Goal: Book appointment/travel/reservation

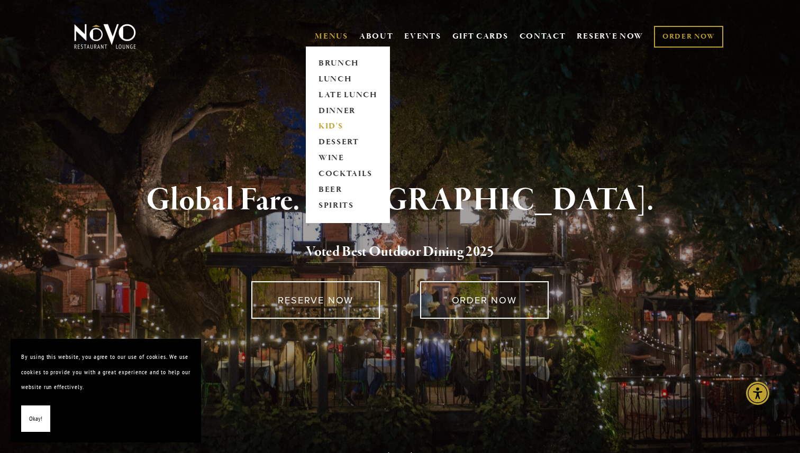
click at [323, 125] on link "KID'S" at bounding box center [348, 127] width 66 height 16
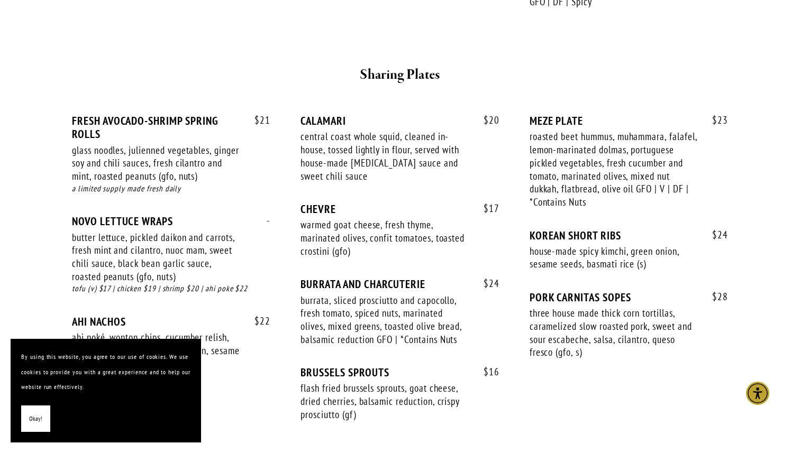
scroll to position [635, 0]
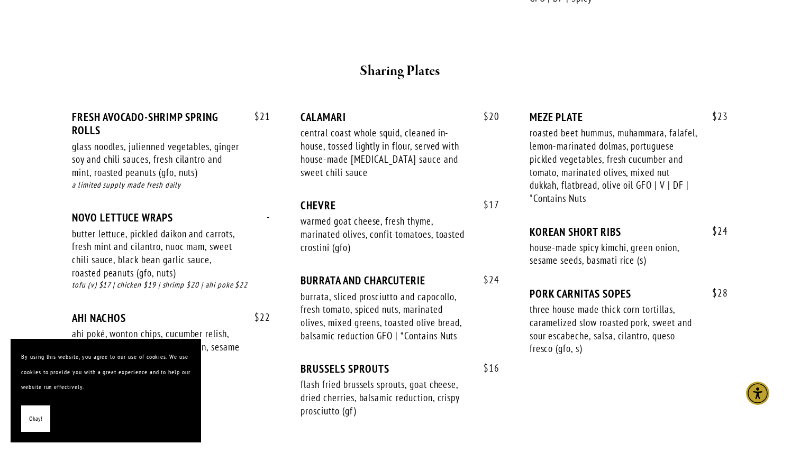
click at [26, 419] on button "Okay!" at bounding box center [35, 419] width 29 height 27
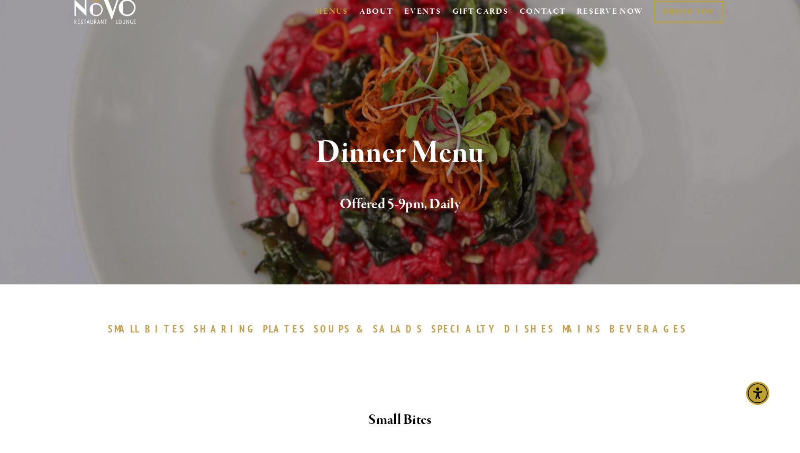
scroll to position [0, 0]
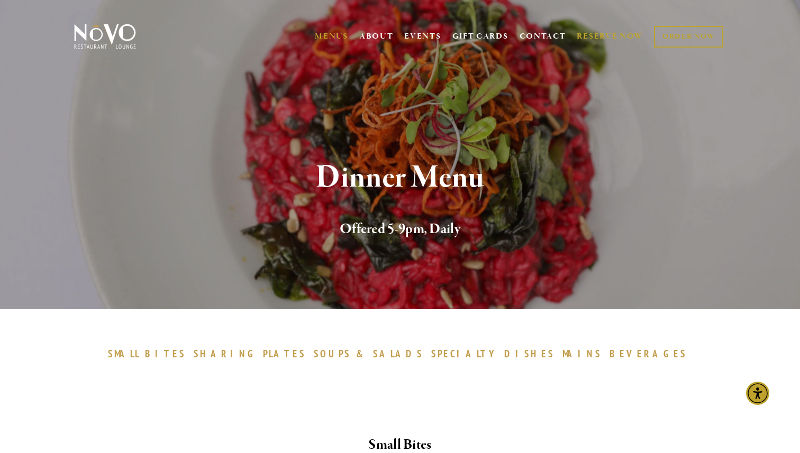
click at [603, 35] on link "RESERVE NOW" at bounding box center [610, 36] width 67 height 20
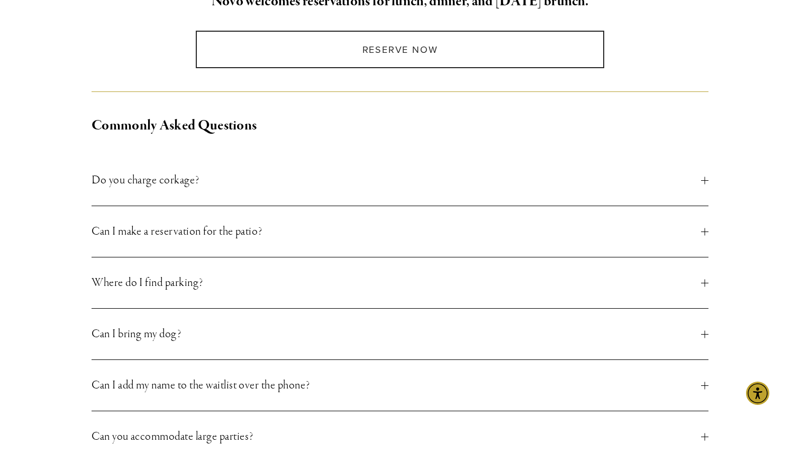
scroll to position [332, 0]
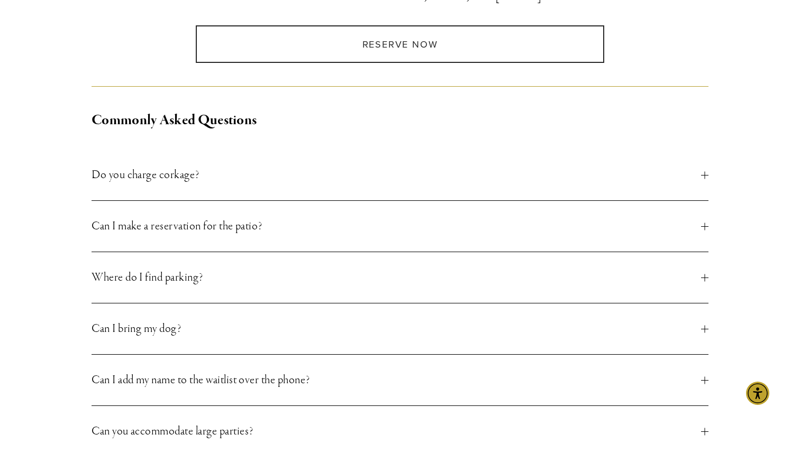
click at [703, 175] on div at bounding box center [704, 175] width 7 height 1
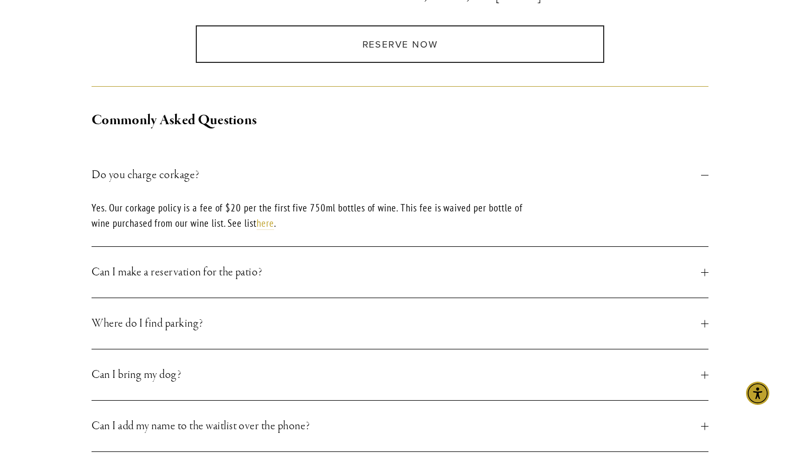
click at [703, 175] on div at bounding box center [704, 175] width 7 height 1
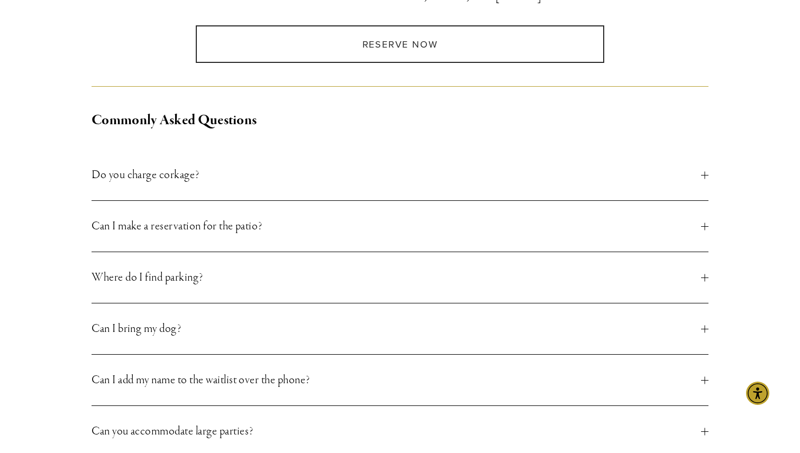
click at [703, 222] on button "Can I make a reservation for the patio?" at bounding box center [400, 226] width 617 height 51
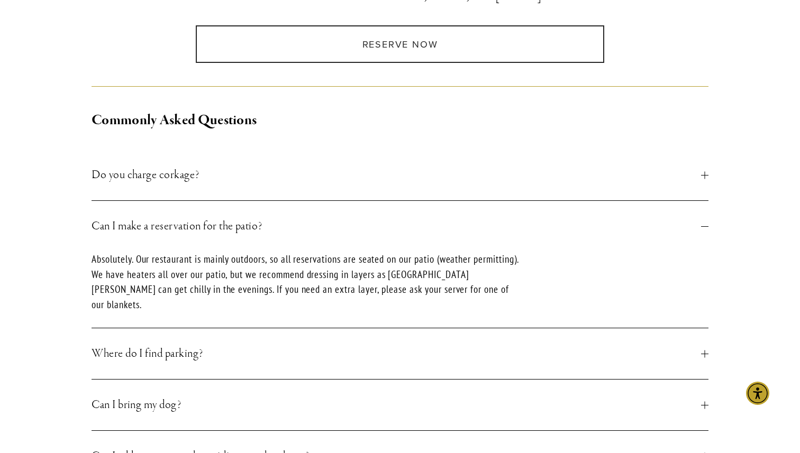
click at [703, 222] on button "Can I make a reservation for the patio?" at bounding box center [400, 226] width 617 height 51
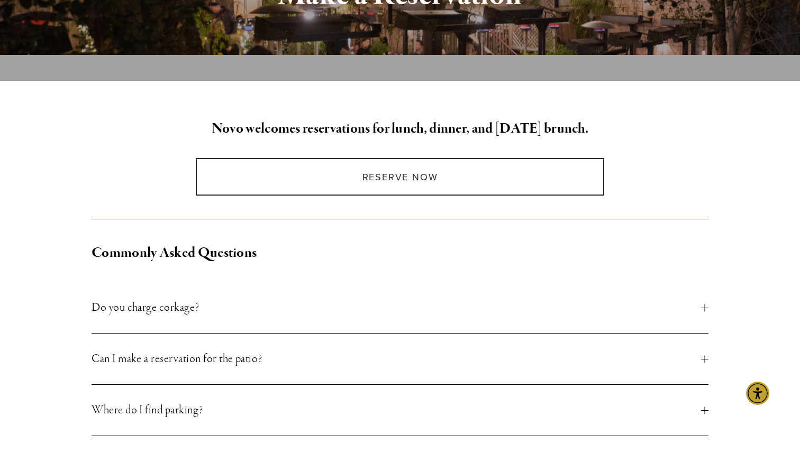
scroll to position [161, 0]
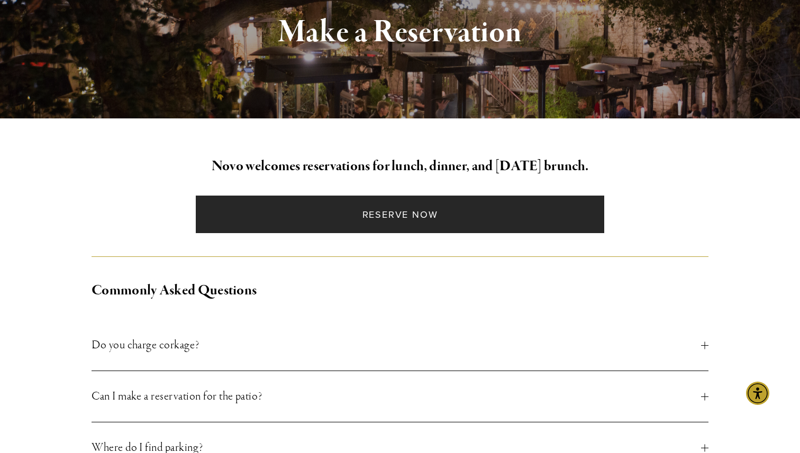
click at [425, 210] on link "Reserve Now" at bounding box center [400, 215] width 408 height 38
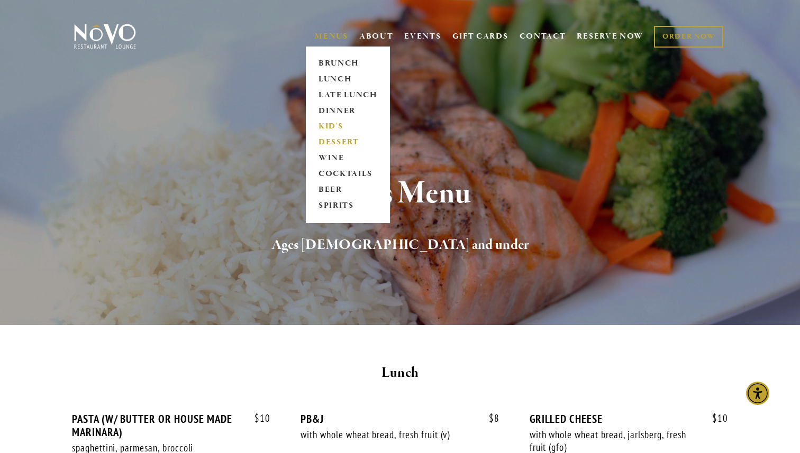
click at [331, 140] on link "DESSERT" at bounding box center [348, 143] width 66 height 16
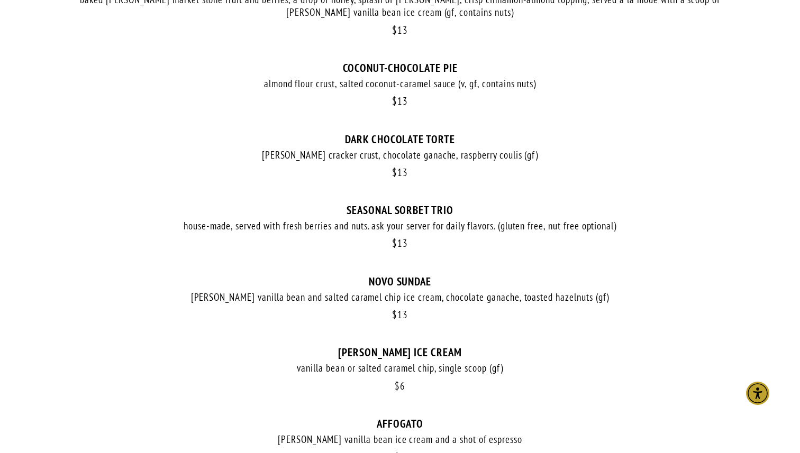
scroll to position [537, 0]
